Goal: Task Accomplishment & Management: Manage account settings

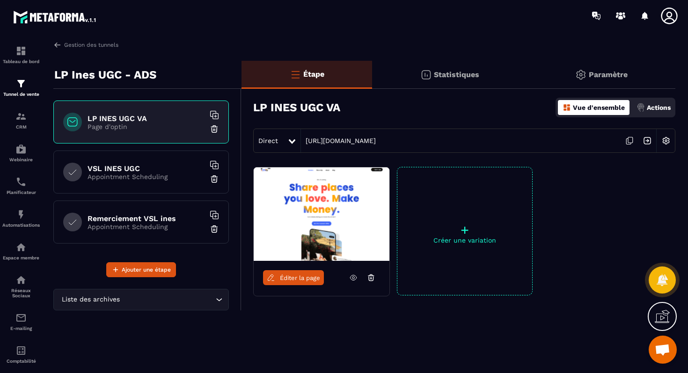
scroll to position [3013, 0]
click at [598, 75] on p "Paramètre" at bounding box center [608, 74] width 39 height 9
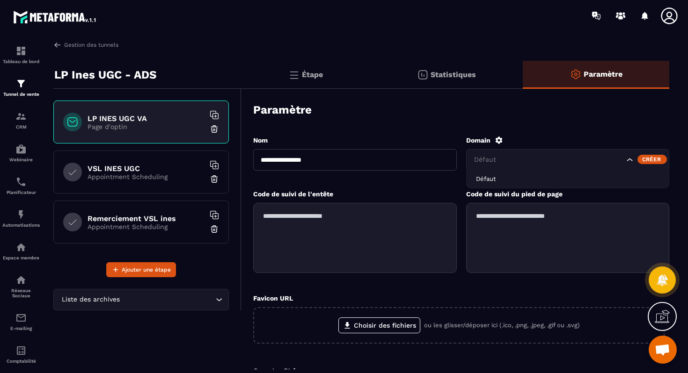
click at [560, 153] on div "Défaut" at bounding box center [568, 160] width 204 height 22
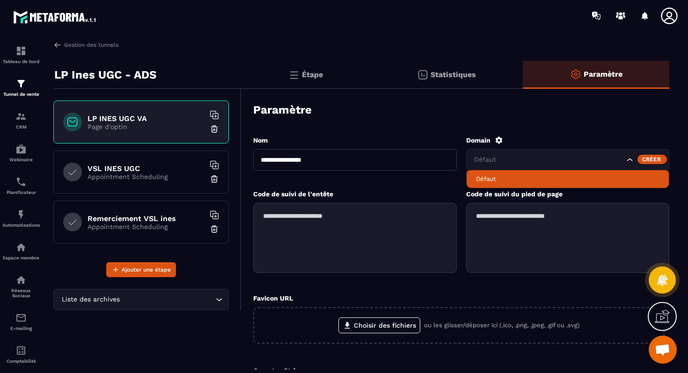
scroll to position [1, 0]
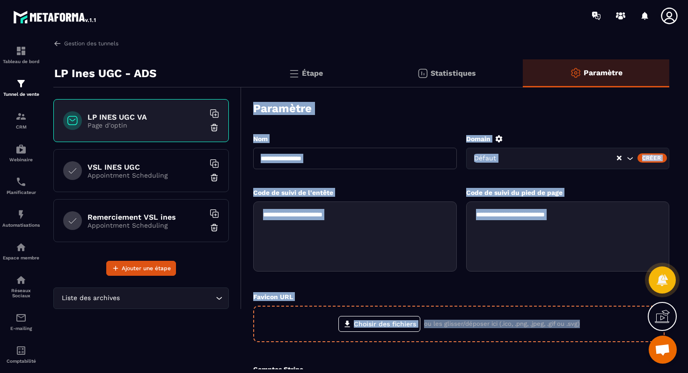
drag, startPoint x: 244, startPoint y: 100, endPoint x: 627, endPoint y: 338, distance: 450.8
click at [627, 338] on div "**********" at bounding box center [455, 272] width 428 height 360
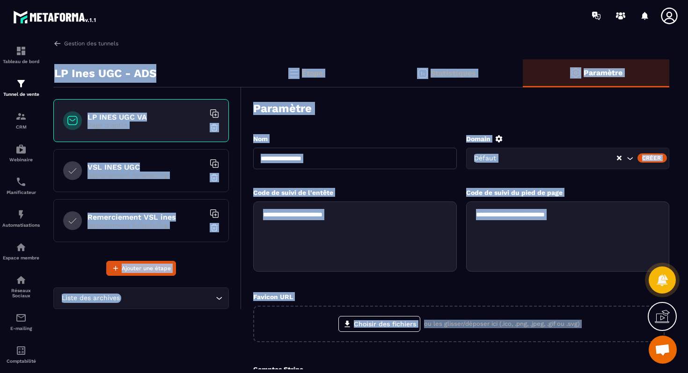
drag, startPoint x: 52, startPoint y: 61, endPoint x: 615, endPoint y: 362, distance: 638.3
click at [615, 362] on div "**********" at bounding box center [361, 205] width 634 height 329
copy div "LP Ines UGC - ADS LP INES UGC VA Page d'optin VSL INES UGC Appointment Scheduli…"
click at [463, 121] on div "Paramètre" at bounding box center [461, 108] width 416 height 33
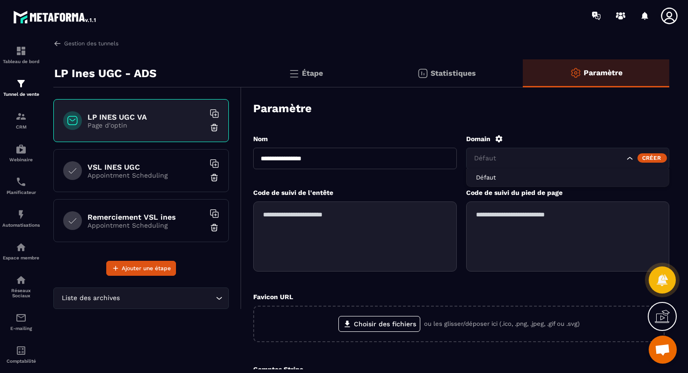
click at [634, 158] on icon "Search for option" at bounding box center [629, 158] width 9 height 9
click at [639, 158] on div "Créer" at bounding box center [651, 157] width 29 height 9
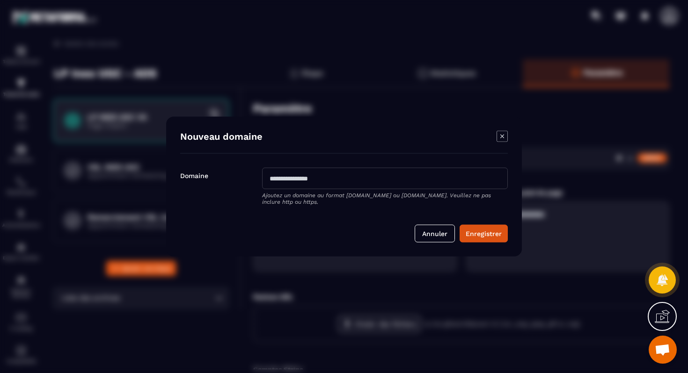
click at [499, 137] on icon "Modal window" at bounding box center [501, 136] width 11 height 11
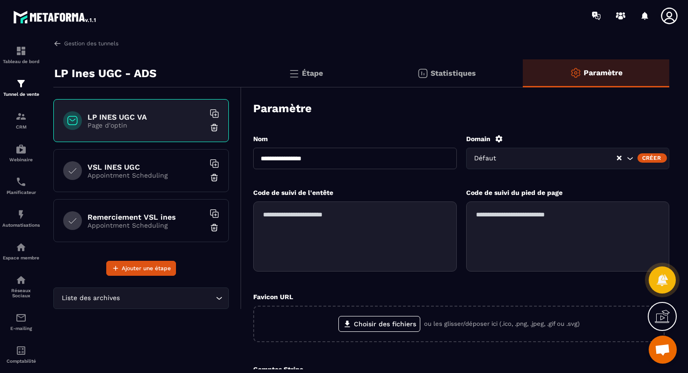
click at [129, 172] on p "Appointment Scheduling" at bounding box center [145, 175] width 117 height 7
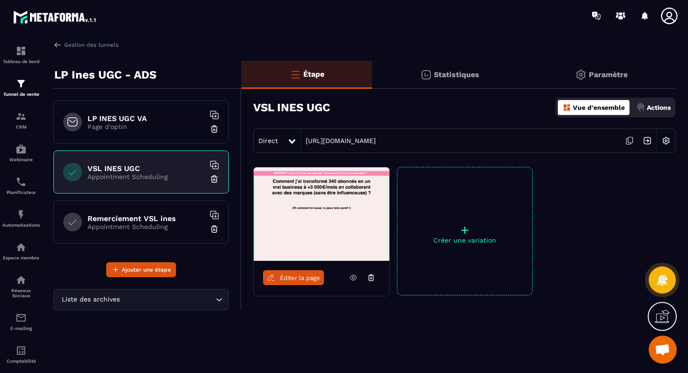
click at [611, 78] on p "Paramètre" at bounding box center [608, 74] width 39 height 9
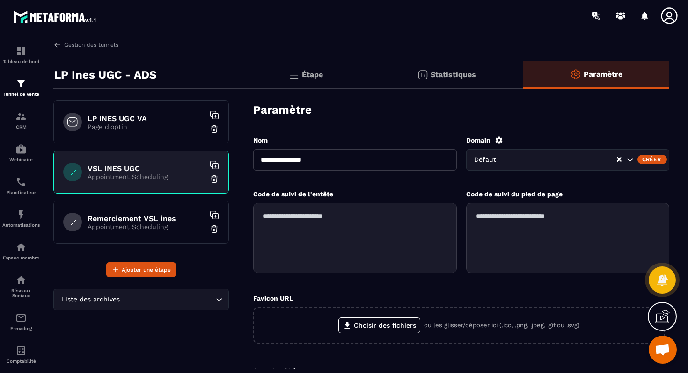
click at [644, 159] on div "Créer" at bounding box center [651, 159] width 29 height 9
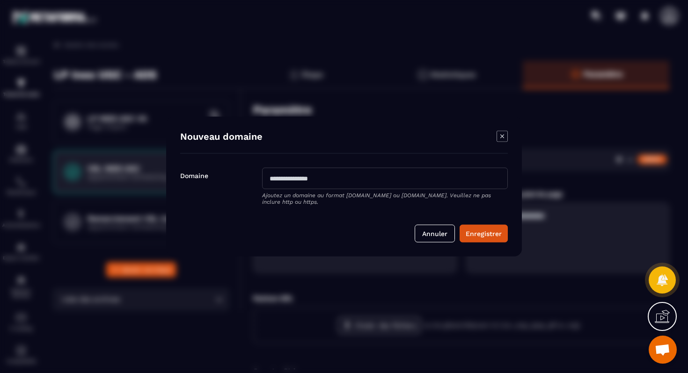
click at [429, 178] on input "Modal window" at bounding box center [385, 179] width 246 height 22
type input "**********"
click at [473, 231] on button "Enregistrer" at bounding box center [483, 234] width 48 height 18
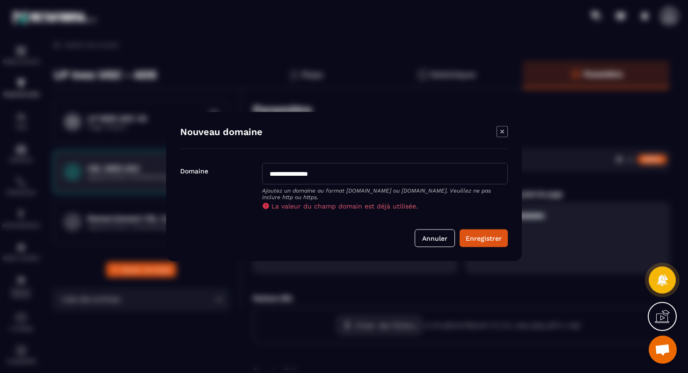
click at [500, 131] on icon "Modal window" at bounding box center [501, 131] width 11 height 11
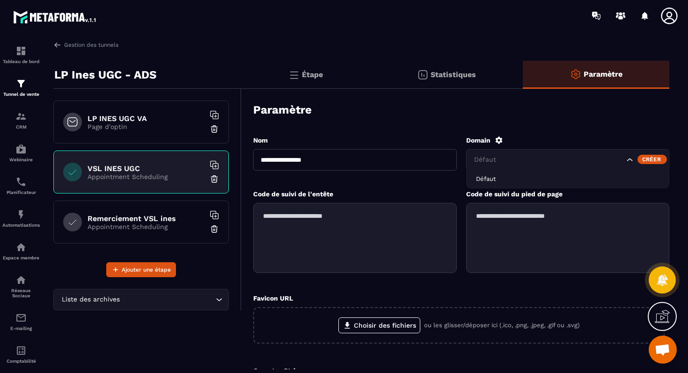
click at [634, 158] on icon "Search for option" at bounding box center [629, 159] width 9 height 9
click at [161, 128] on p "Page d'optin" at bounding box center [145, 126] width 117 height 7
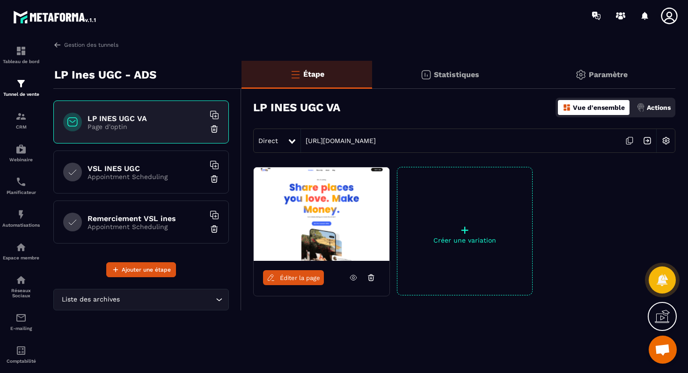
click at [585, 72] on img at bounding box center [580, 74] width 11 height 11
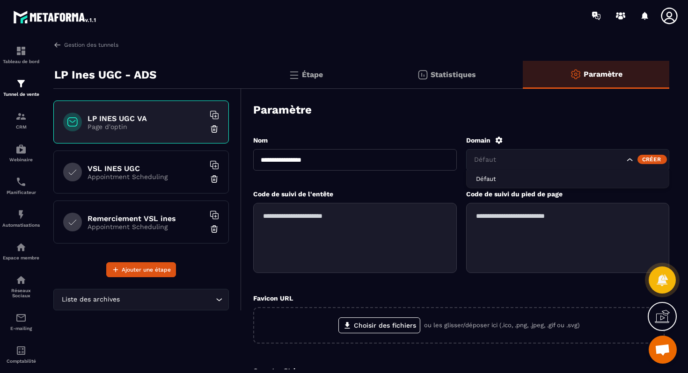
click at [634, 160] on icon "Search for option" at bounding box center [629, 159] width 9 height 9
click at [550, 178] on span "Veuillez rechercher" at bounding box center [567, 181] width 71 height 9
drag, startPoint x: 434, startPoint y: 161, endPoint x: 419, endPoint y: 160, distance: 15.0
click at [419, 160] on div "**********" at bounding box center [461, 163] width 416 height 54
type input "*"
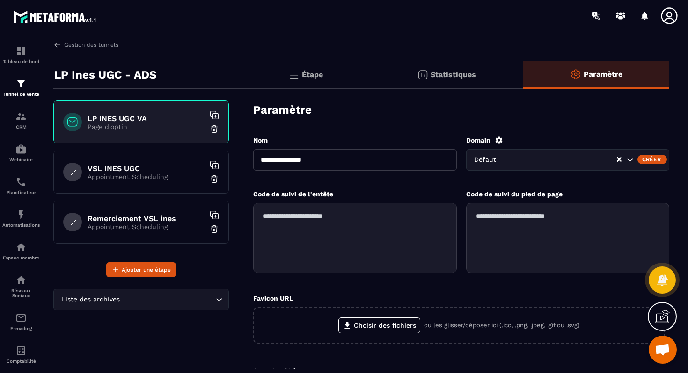
click at [525, 131] on div "**********" at bounding box center [461, 290] width 416 height 328
click at [517, 155] on input "Search for option" at bounding box center [560, 160] width 111 height 10
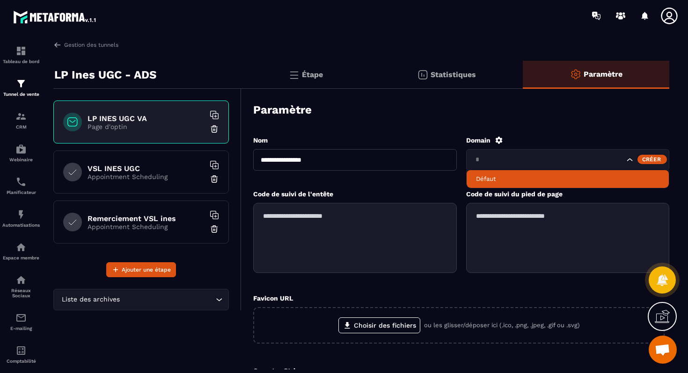
type input "*"
click at [539, 126] on div "**********" at bounding box center [461, 290] width 416 height 328
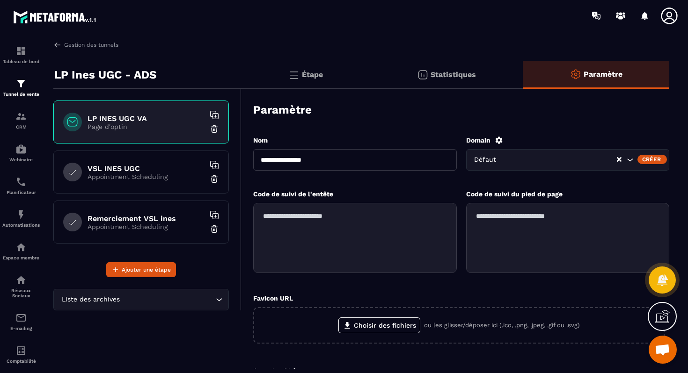
click at [54, 40] on div "Tableau de bord Tunnel de vente CRM Webinaire Planificateur Automatisations Esp…" at bounding box center [80, 201] width 160 height 341
click at [56, 43] on img at bounding box center [57, 45] width 8 height 8
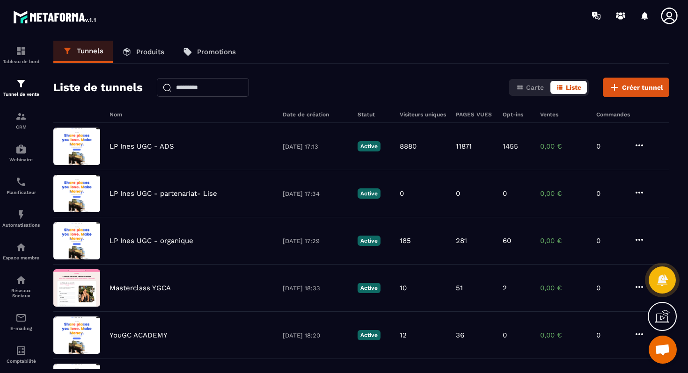
click at [146, 56] on link "Produits" at bounding box center [143, 52] width 61 height 22
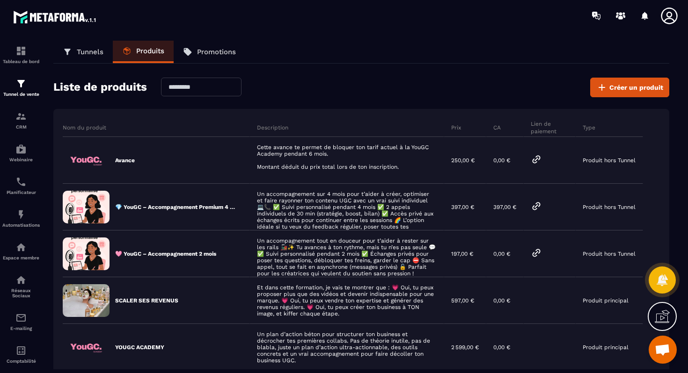
click at [82, 52] on p "Tunnels" at bounding box center [90, 52] width 27 height 8
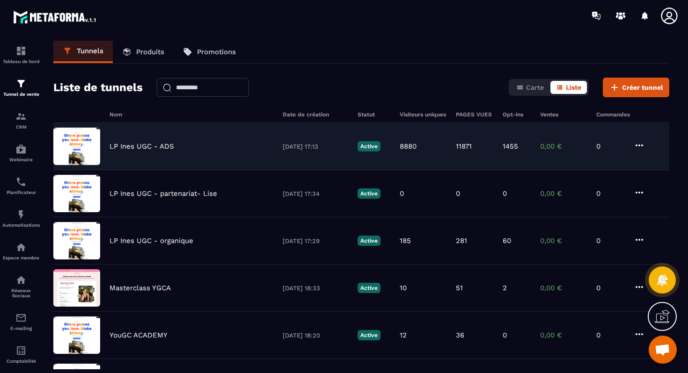
click at [639, 145] on icon at bounding box center [638, 146] width 7 height 2
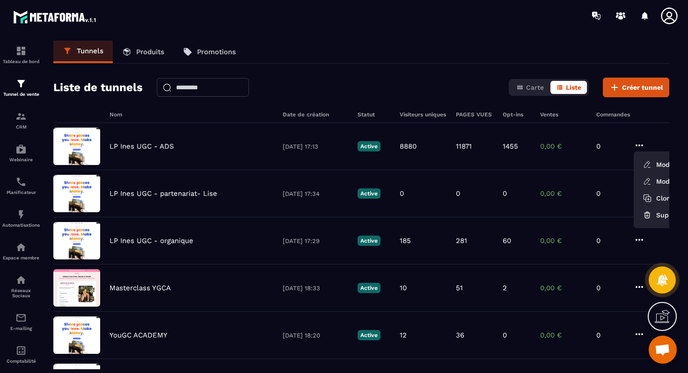
click at [436, 51] on div "Tunnels Produits Promotions" at bounding box center [361, 52] width 616 height 23
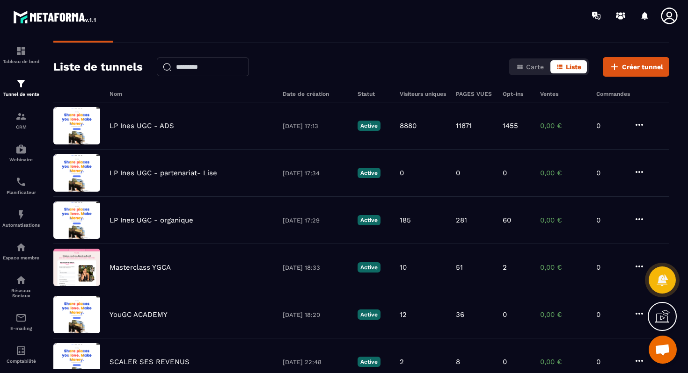
scroll to position [27, 0]
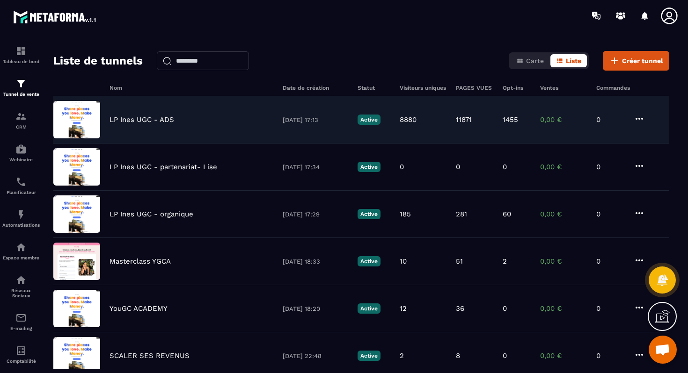
click at [74, 109] on img at bounding box center [76, 119] width 47 height 37
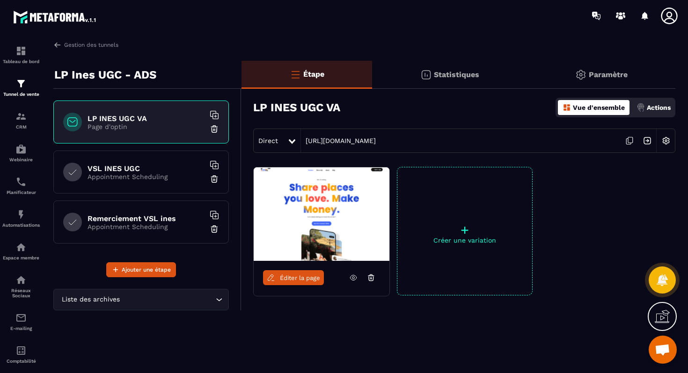
click at [614, 79] on p "Paramètre" at bounding box center [608, 74] width 39 height 9
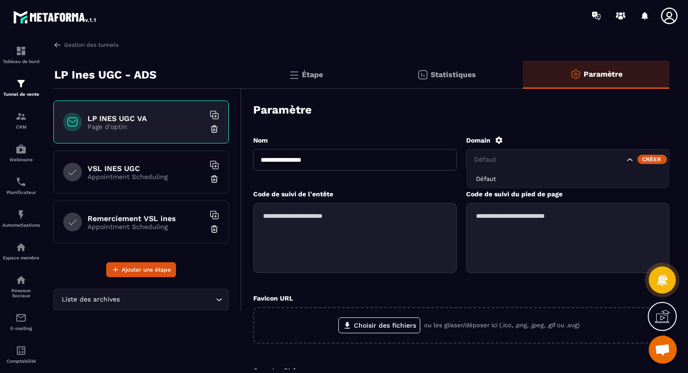
click at [508, 155] on input "Search for option" at bounding box center [548, 160] width 153 height 10
